Goal: Task Accomplishment & Management: Manage account settings

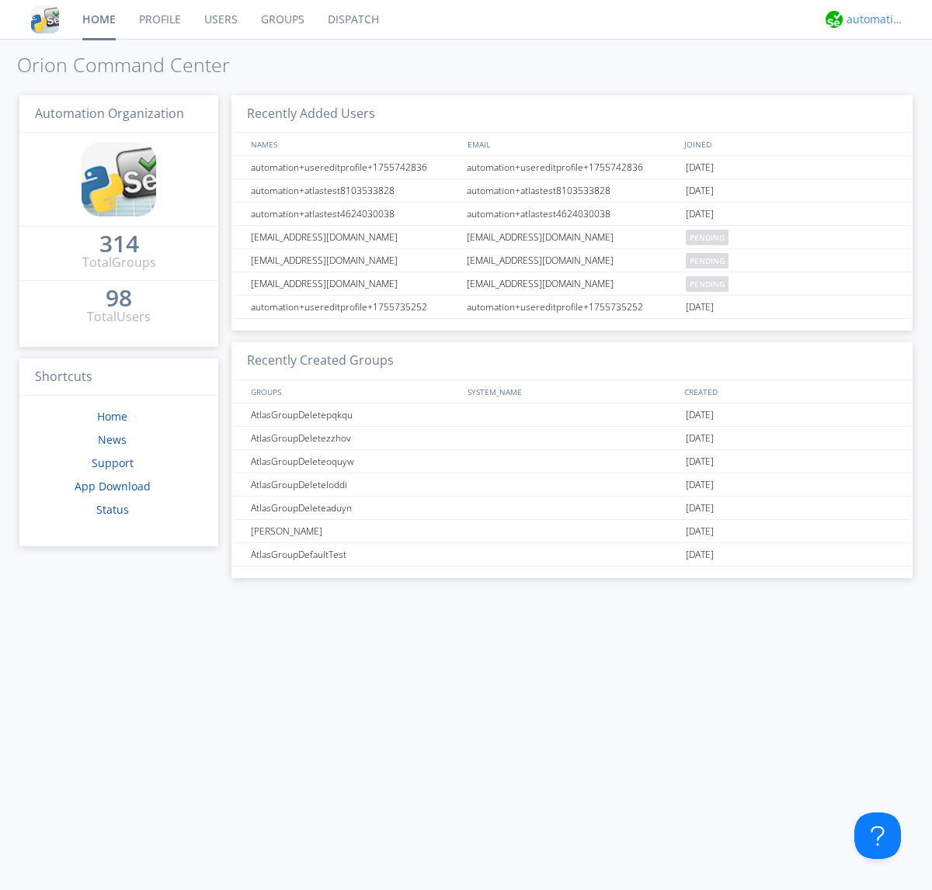
click at [871, 19] on div "automation+atlas" at bounding box center [875, 20] width 58 height 16
click at [883, 54] on div "Settings" at bounding box center [883, 54] width 80 height 28
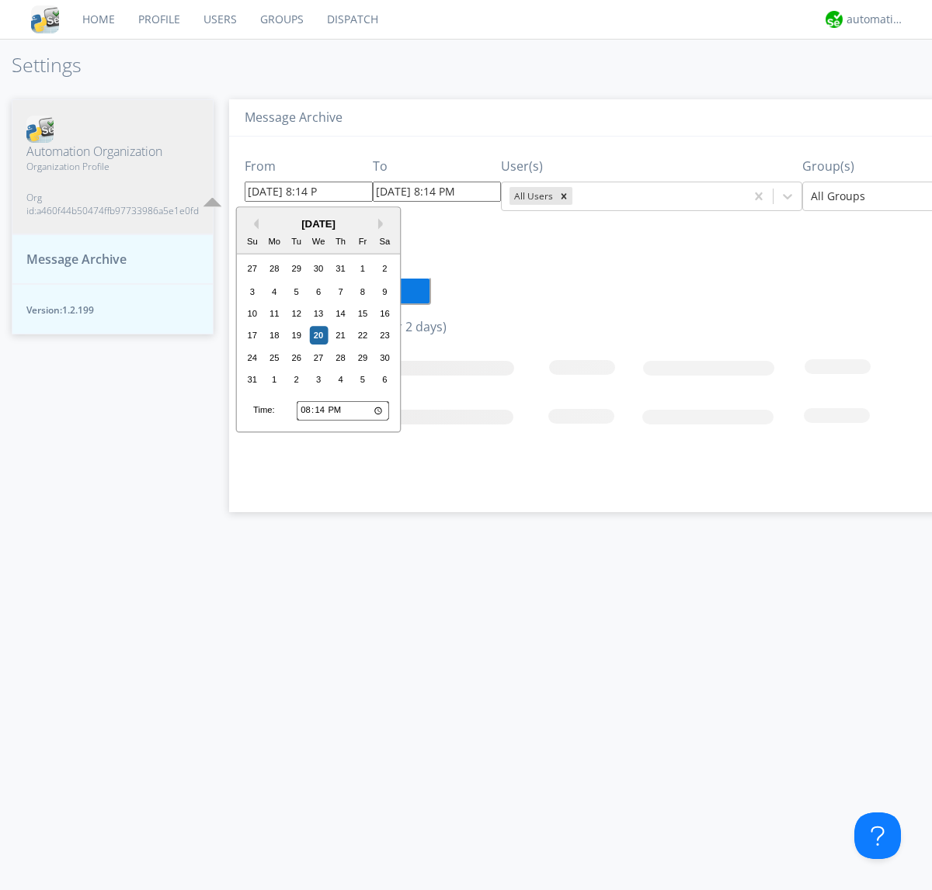
type input "[DATE] 8:14 PM"
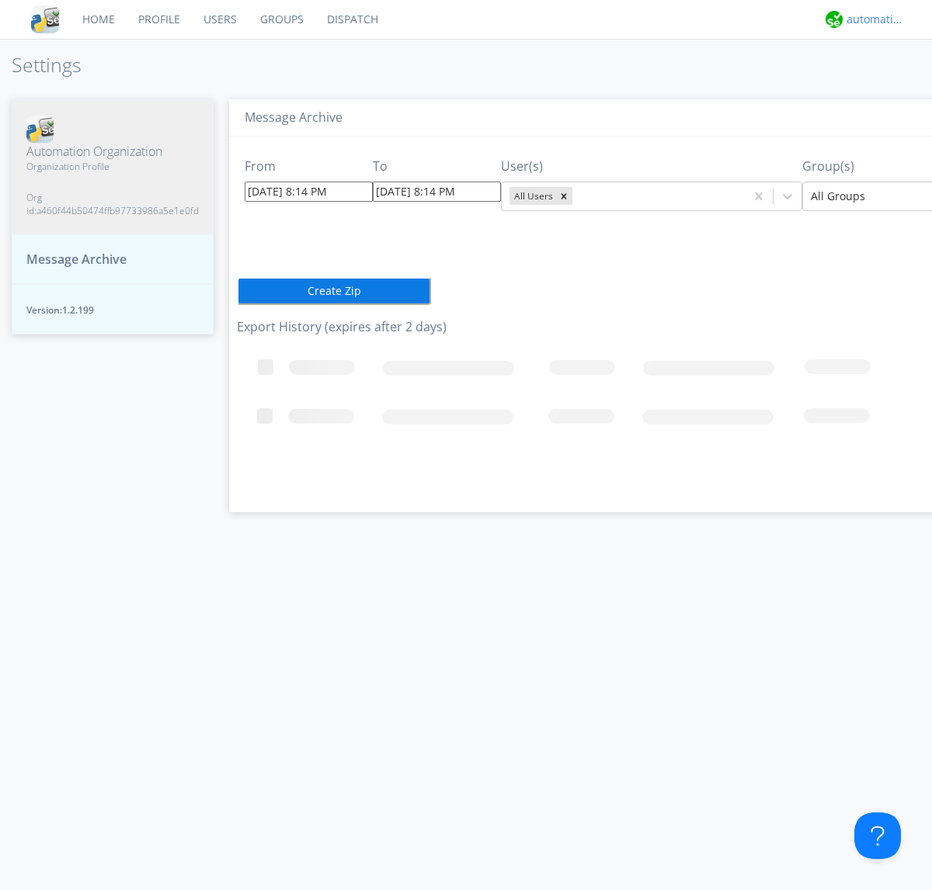
click at [871, 19] on div "automation+atlas" at bounding box center [875, 20] width 58 height 16
